Goal: Information Seeking & Learning: Learn about a topic

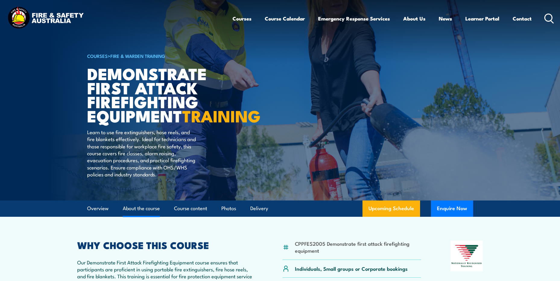
scroll to position [90, 0]
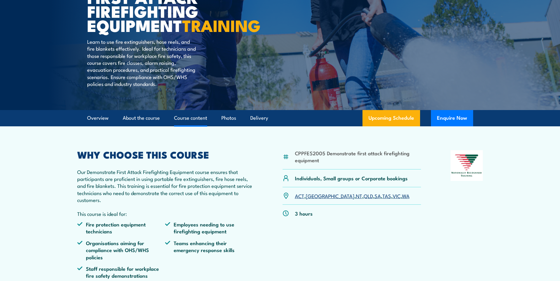
click at [196, 126] on link "Course content" at bounding box center [190, 118] width 33 height 16
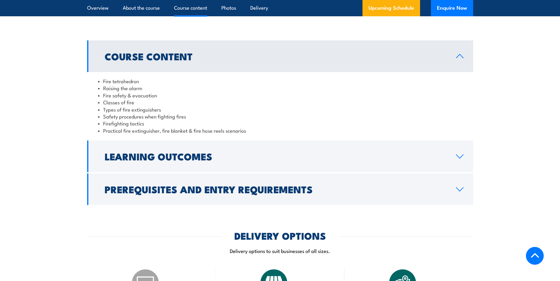
scroll to position [603, 0]
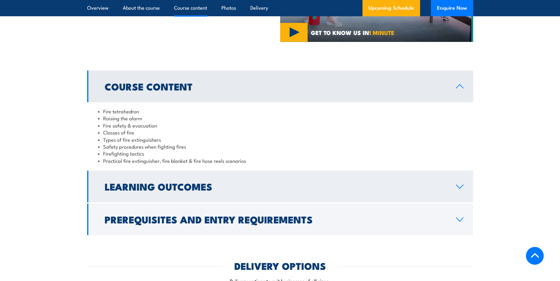
click at [459, 184] on icon at bounding box center [460, 186] width 8 height 5
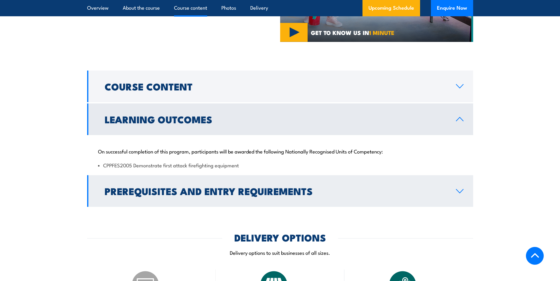
click at [460, 189] on icon at bounding box center [460, 191] width 8 height 5
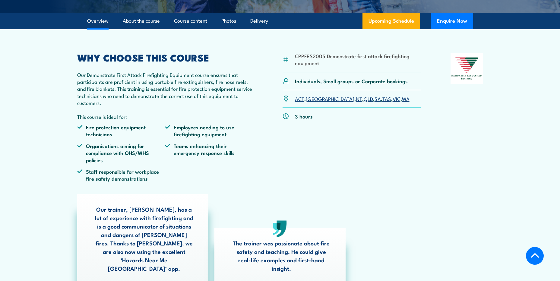
scroll to position [37, 0]
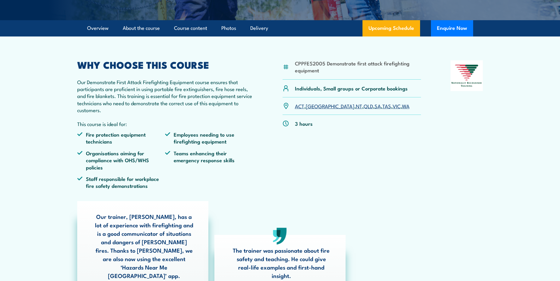
scroll to position [30, 0]
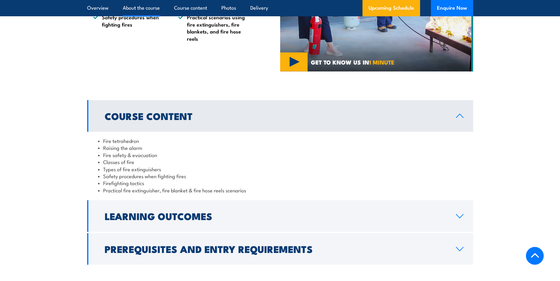
scroll to position [603, 0]
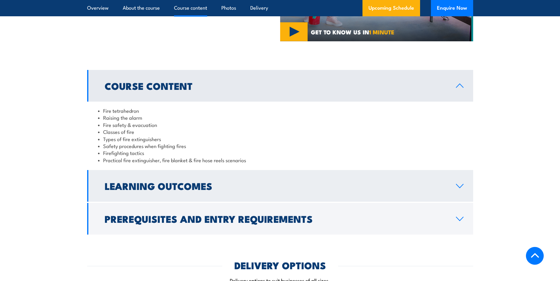
click at [178, 187] on h2 "Learning Outcomes" at bounding box center [276, 186] width 342 height 8
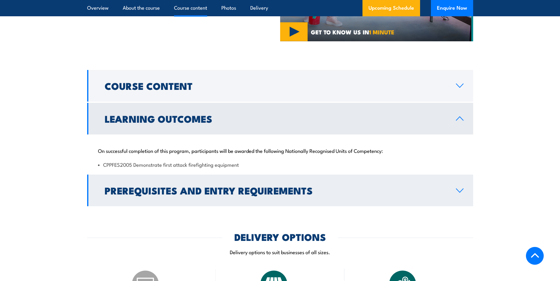
click at [196, 186] on h2 "Prerequisites and Entry Requirements" at bounding box center [276, 190] width 342 height 8
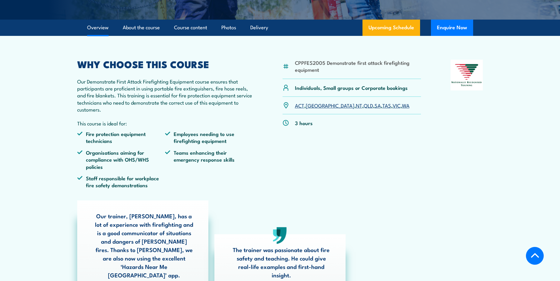
scroll to position [0, 0]
